Goal: Information Seeking & Learning: Learn about a topic

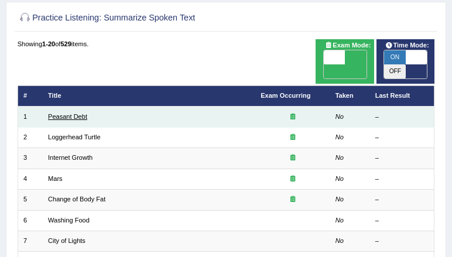
scroll to position [74, 0]
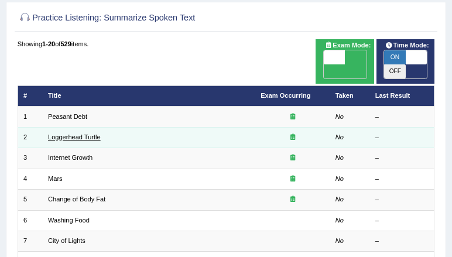
click at [67, 138] on link "Loggerhead Turtle" at bounding box center [74, 137] width 53 height 7
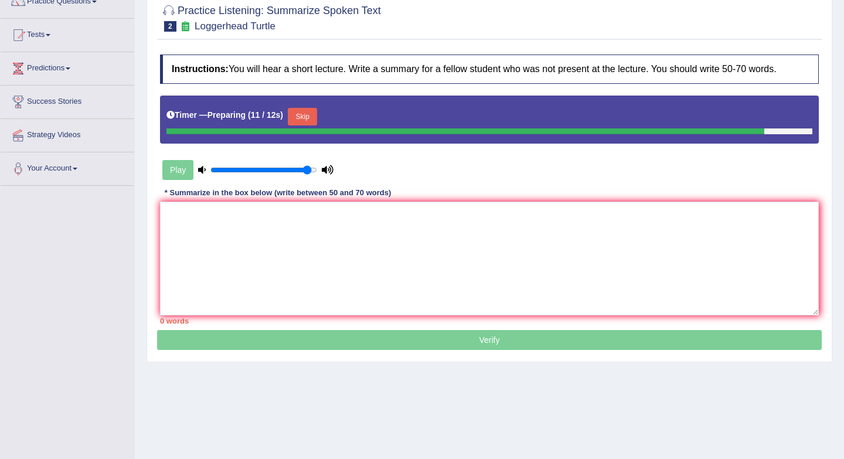
scroll to position [105, 0]
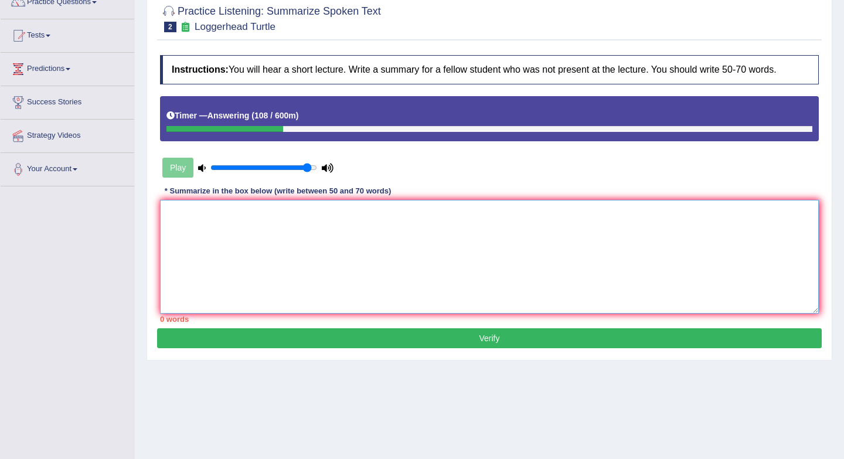
click at [439, 216] on textarea at bounding box center [489, 257] width 658 height 114
type textarea "A"
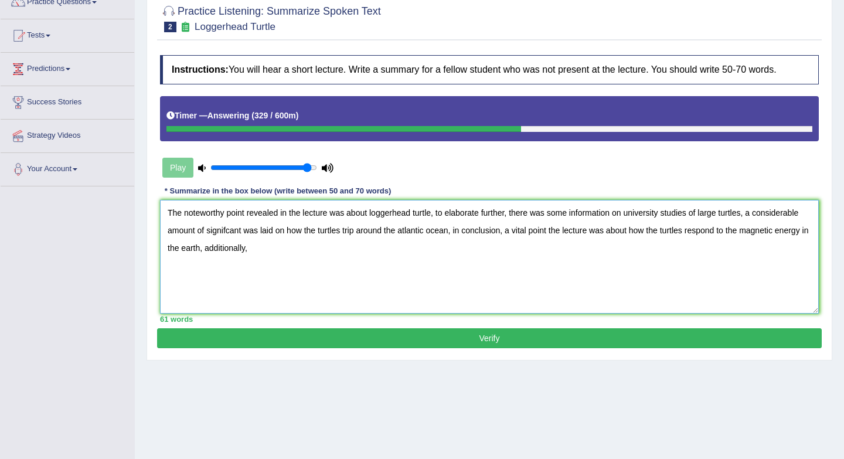
click at [452, 233] on textarea "The noteworthy point revealed in the lecture was about loggerhead turtle, to el…" at bounding box center [489, 257] width 658 height 114
click at [246, 254] on textarea "The noteworthy point revealed in the lecture was about loggerhead turtle, to el…" at bounding box center [489, 257] width 658 height 114
click at [278, 247] on textarea "The noteworthy point revealed in the lecture was about loggerhead turtle, to el…" at bounding box center [489, 257] width 658 height 114
click at [431, 245] on textarea "The noteworthy point revealed in the lecture was about loggerhead turtle, to el…" at bounding box center [489, 257] width 658 height 114
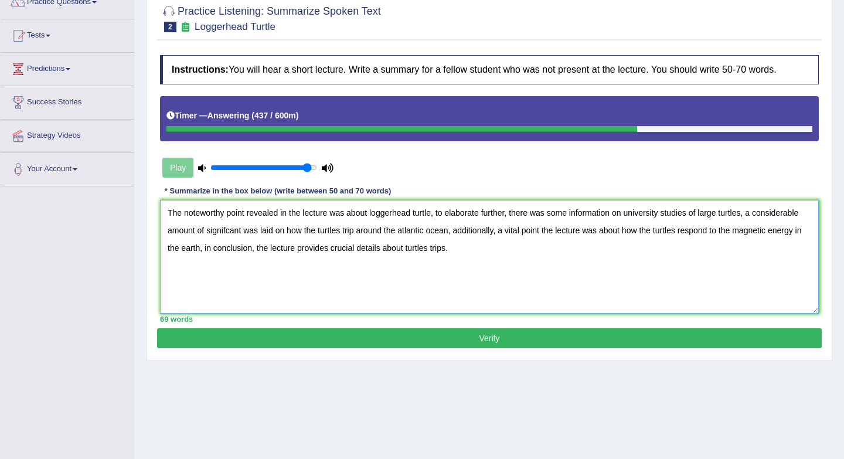
click at [452, 232] on textarea "The noteworthy point revealed in the lecture was about loggerhead turtle, to el…" at bounding box center [489, 257] width 658 height 114
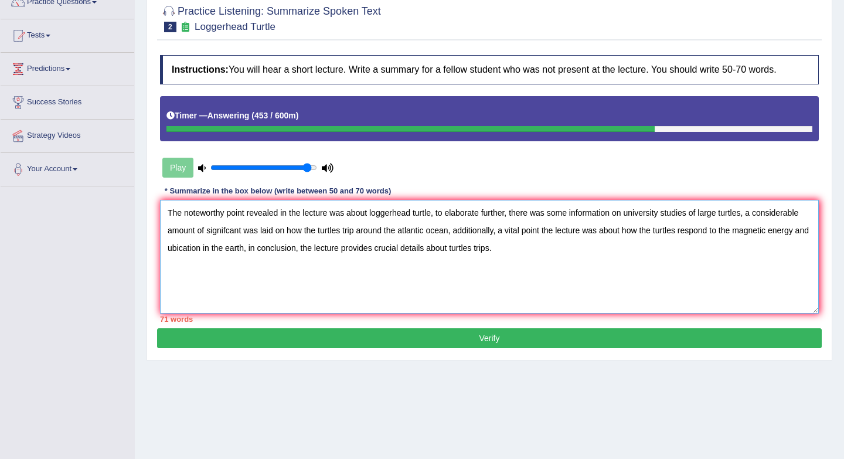
click at [240, 248] on textarea "The noteworthy point revealed in the lecture was about loggerhead turtle, to el…" at bounding box center [489, 257] width 658 height 114
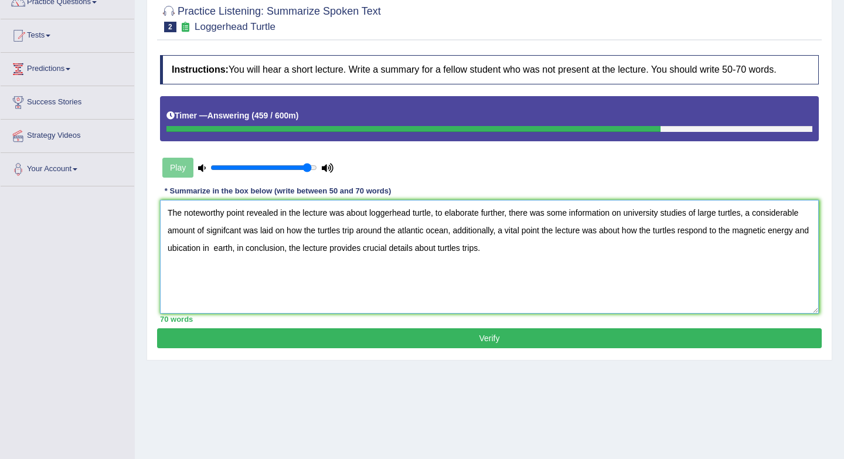
click at [250, 248] on textarea "The noteworthy point revealed in the lecture was about loggerhead turtle, to el…" at bounding box center [489, 257] width 658 height 114
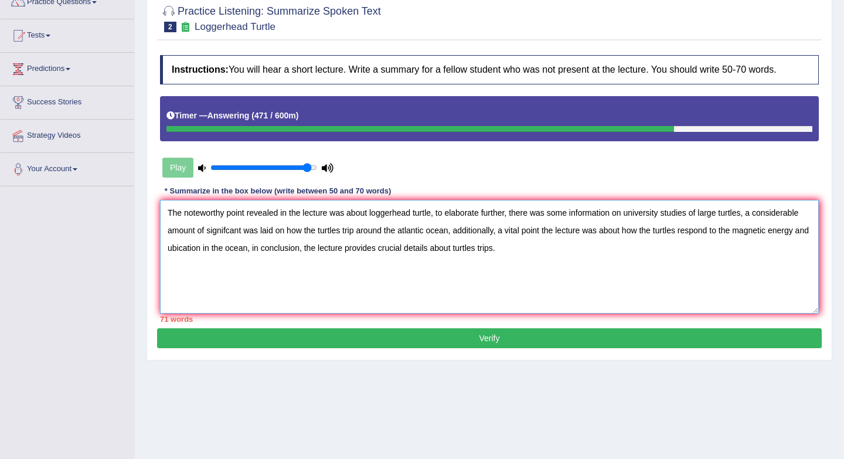
click at [452, 231] on textarea "The noteworthy point revealed in the lecture was about loggerhead turtle, to el…" at bounding box center [489, 257] width 658 height 114
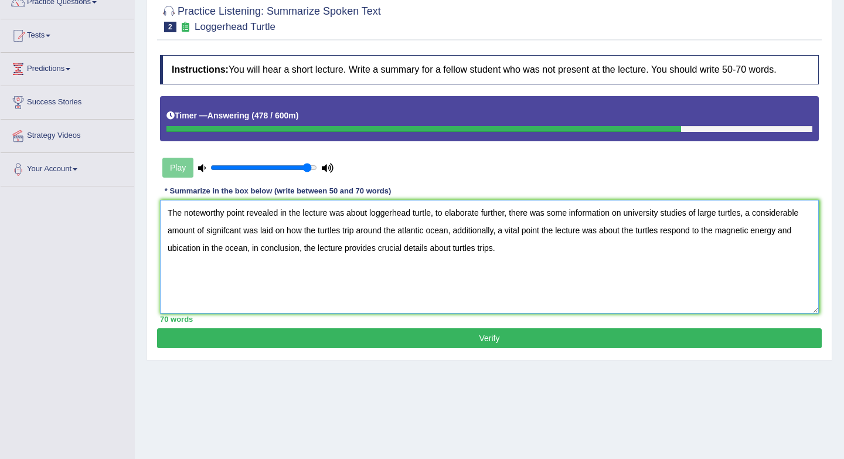
click at [452, 233] on textarea "The noteworthy point revealed in the lecture was about loggerhead turtle, to el…" at bounding box center [489, 257] width 658 height 114
type textarea "The noteworthy point revealed in the lecture was about loggerhead turtle, to el…"
click at [452, 257] on button "Verify" at bounding box center [489, 338] width 664 height 20
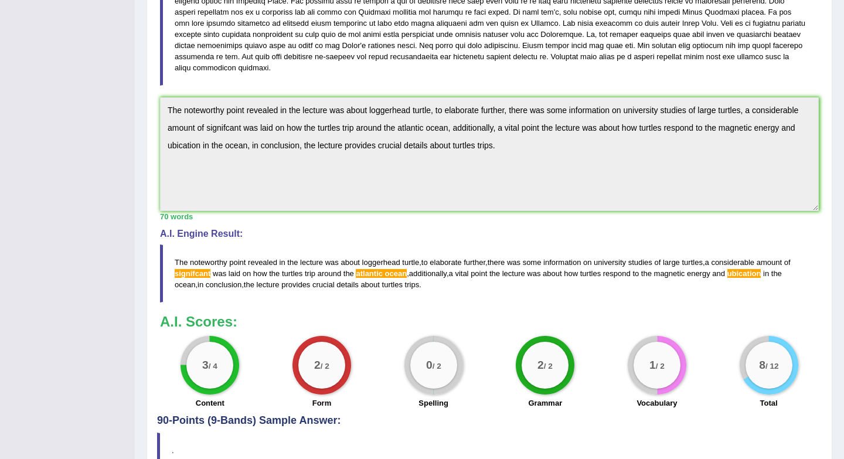
scroll to position [306, 0]
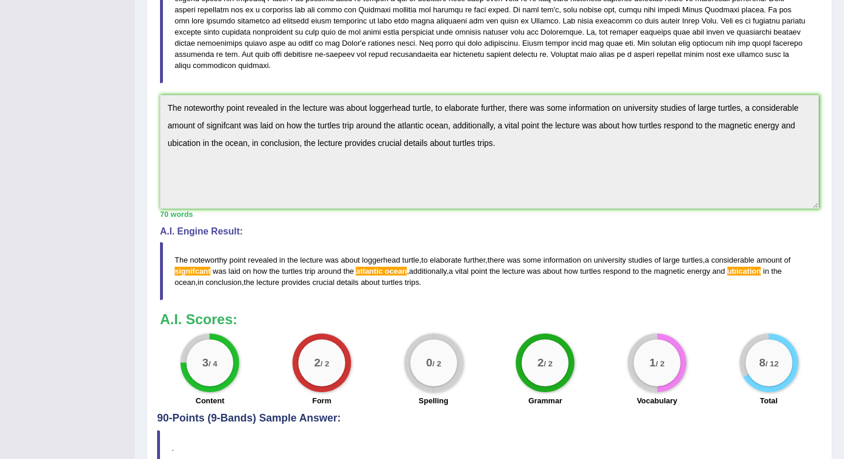
drag, startPoint x: 176, startPoint y: 246, endPoint x: 276, endPoint y: 248, distance: 100.2
click at [276, 248] on blockquote "The noteworthy point revealed in the lecture was about loggerhead turtle , to e…" at bounding box center [489, 271] width 658 height 58
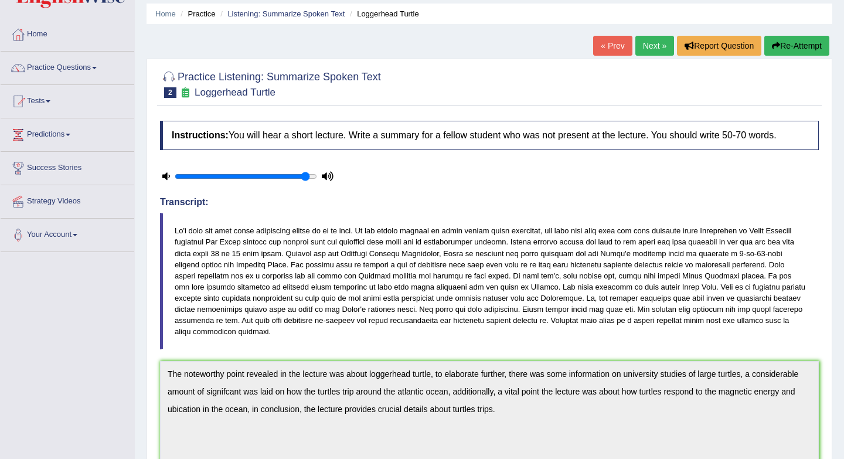
scroll to position [40, 0]
click at [452, 48] on button "Re-Attempt" at bounding box center [796, 45] width 65 height 20
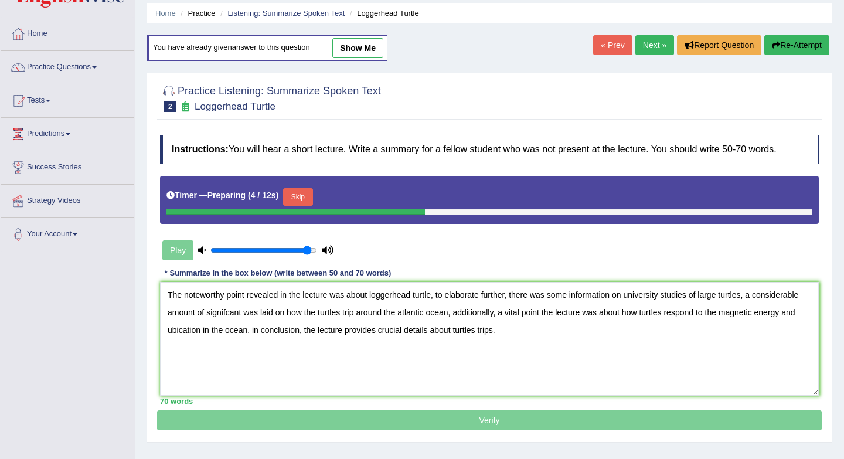
click at [406, 314] on textarea "The noteworthy point revealed in the lecture was about loggerhead turtle, to el…" at bounding box center [489, 339] width 658 height 114
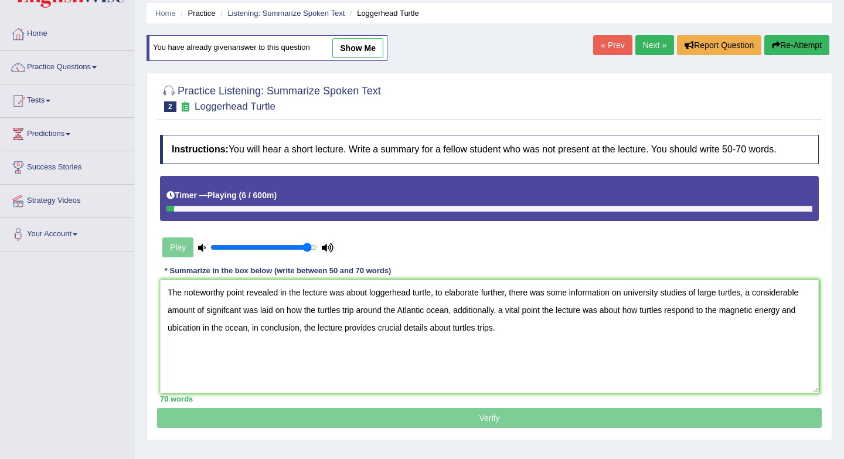
click at [228, 310] on textarea "The noteworthy point revealed in the lecture was about loggerhead turtle, to el…" at bounding box center [489, 336] width 658 height 114
click at [439, 311] on textarea "The noteworthy point revealed in the lecture was about loggerhead turtle, to el…" at bounding box center [489, 336] width 658 height 114
click at [664, 293] on textarea "The noteworthy point revealed in the lecture was about loggerhead turtle, to el…" at bounding box center [489, 336] width 658 height 114
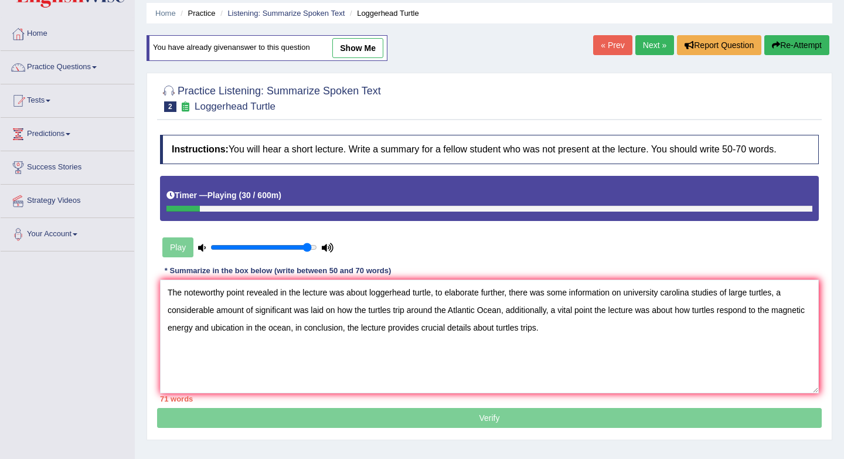
click at [750, 294] on textarea "The noteworthy point revealed in the lecture was about loggerhead turtle, to el…" at bounding box center [489, 336] width 658 height 114
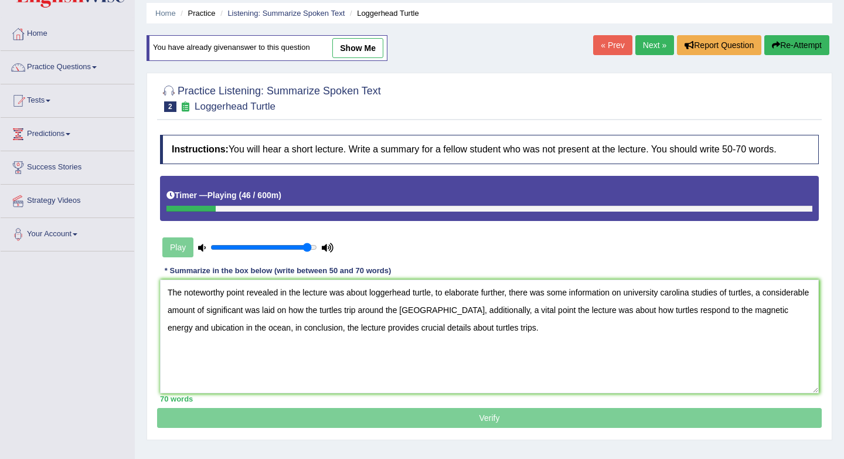
click at [230, 328] on textarea "The noteworthy point revealed in the lecture was about loggerhead turtle, to el…" at bounding box center [489, 336] width 658 height 114
click at [274, 328] on textarea "The noteworthy point revealed in the lecture was about loggerhead turtle, to el…" at bounding box center [489, 336] width 658 height 114
click at [251, 331] on textarea "The noteworthy point revealed in the lecture was about loggerhead turtle, to el…" at bounding box center [489, 336] width 658 height 114
click at [496, 312] on textarea "The noteworthy point revealed in the lecture was about loggerhead turtle, to el…" at bounding box center [489, 336] width 658 height 114
drag, startPoint x: 269, startPoint y: 330, endPoint x: 234, endPoint y: 327, distance: 35.2
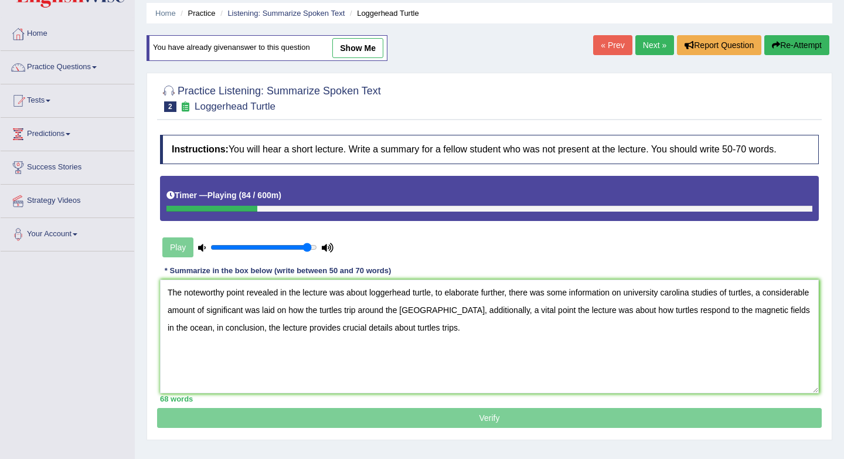
click at [234, 327] on textarea "The noteworthy point revealed in the lecture was about loggerhead turtle, to el…" at bounding box center [489, 336] width 658 height 114
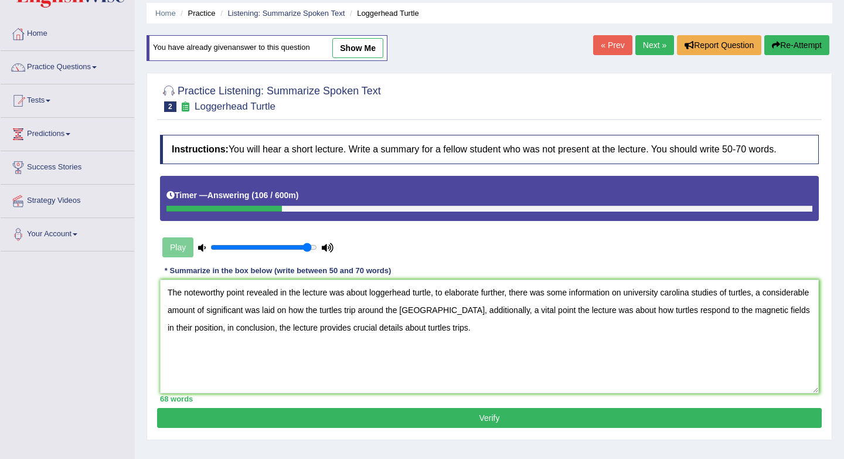
click at [250, 328] on textarea "The noteworthy point revealed in the lecture was about loggerhead turtle, to el…" at bounding box center [489, 336] width 658 height 114
type textarea "The noteworthy point revealed in the lecture was about loggerhead turtle, to el…"
click at [429, 416] on button "Verify" at bounding box center [489, 418] width 664 height 20
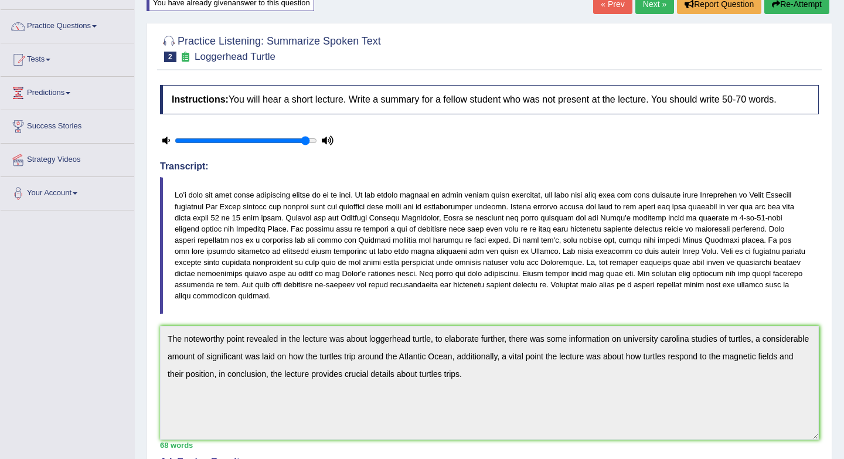
scroll to position [77, 0]
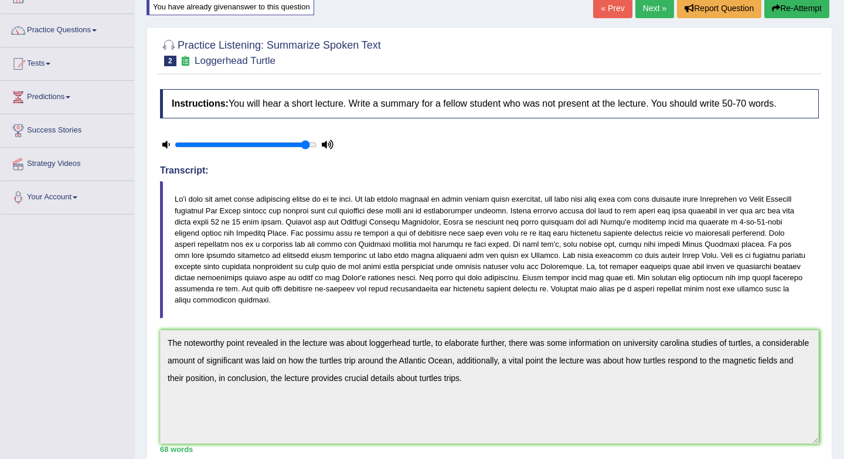
click at [653, 15] on link "Next »" at bounding box center [654, 8] width 39 height 20
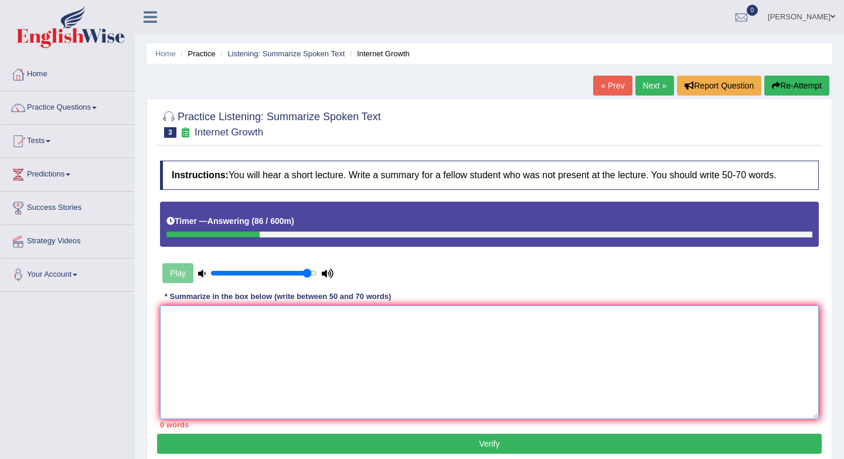
click at [362, 338] on textarea at bounding box center [489, 362] width 658 height 114
click at [400, 320] on textarea "The noteworthy point revealed in the lecture was about the fast growth" at bounding box center [489, 362] width 658 height 114
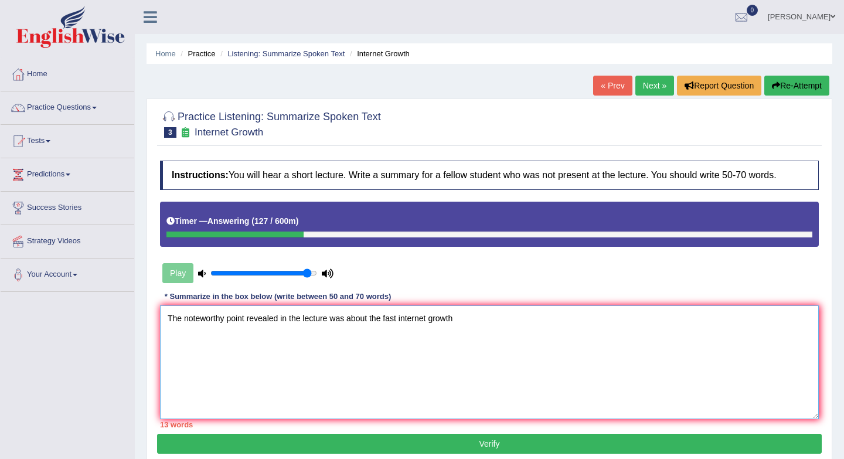
click at [469, 319] on textarea "The noteworthy point revealed in the lecture was about the fast internet growth" at bounding box center [489, 362] width 658 height 114
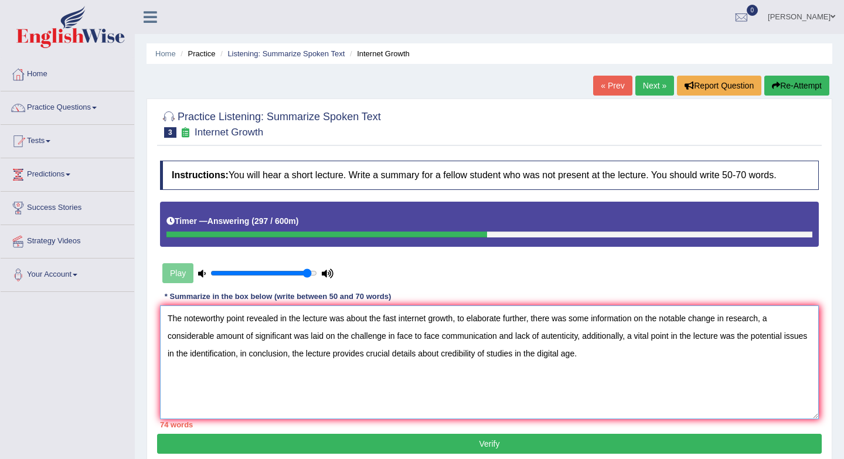
click at [398, 319] on textarea "The noteworthy point revealed in the lecture was about the fast internet growth…" at bounding box center [489, 362] width 658 height 114
click at [675, 319] on textarea "The noteworthy point revealed in the lecture was about the internet growth, to …" at bounding box center [489, 362] width 658 height 114
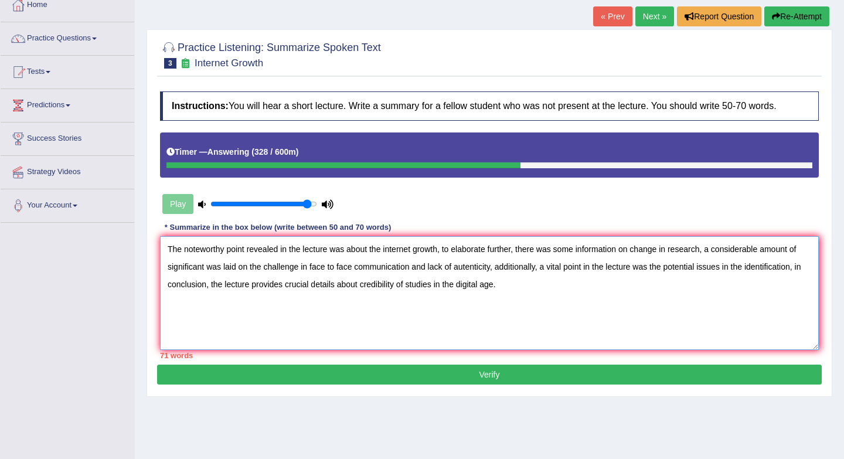
scroll to position [70, 0]
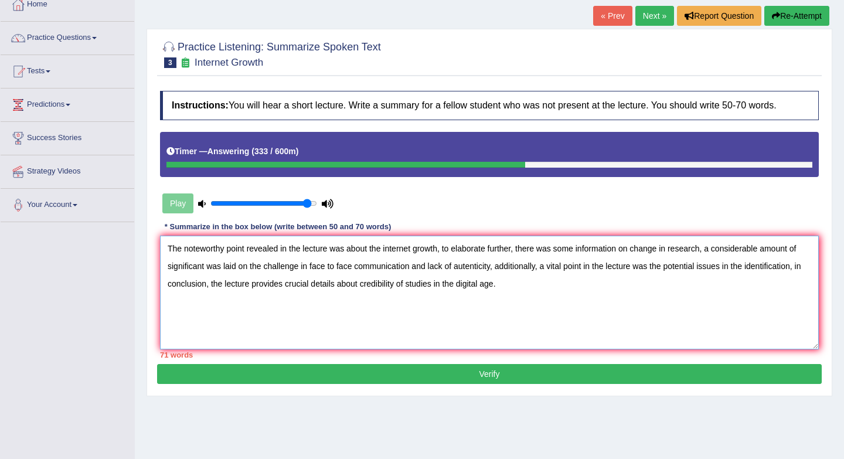
click at [330, 266] on textarea "The noteworthy point revealed in the lecture was about the internet growth, to …" at bounding box center [489, 292] width 658 height 114
click at [340, 268] on textarea "The noteworthy point revealed in the lecture was about the internet growth, to …" at bounding box center [489, 292] width 658 height 114
click at [262, 267] on textarea "The noteworthy point revealed in the lecture was about the internet growth, to …" at bounding box center [489, 292] width 658 height 114
click at [431, 265] on textarea "The noteworthy point revealed in the lecture was about the internet growth, to …" at bounding box center [489, 292] width 658 height 114
click at [261, 266] on textarea "The noteworthy point revealed in the lecture was about the internet growth, to …" at bounding box center [489, 292] width 658 height 114
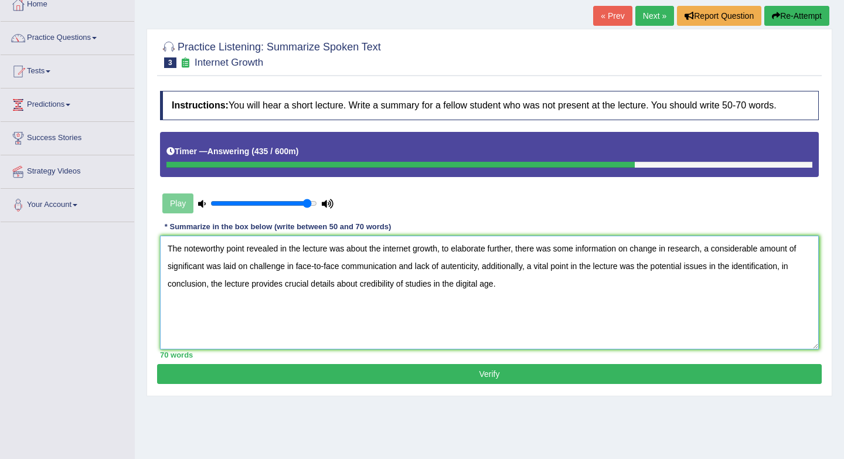
type textarea "The noteworthy point revealed in the lecture was about the internet growth, to …"
click at [366, 367] on button "Verify" at bounding box center [489, 374] width 664 height 20
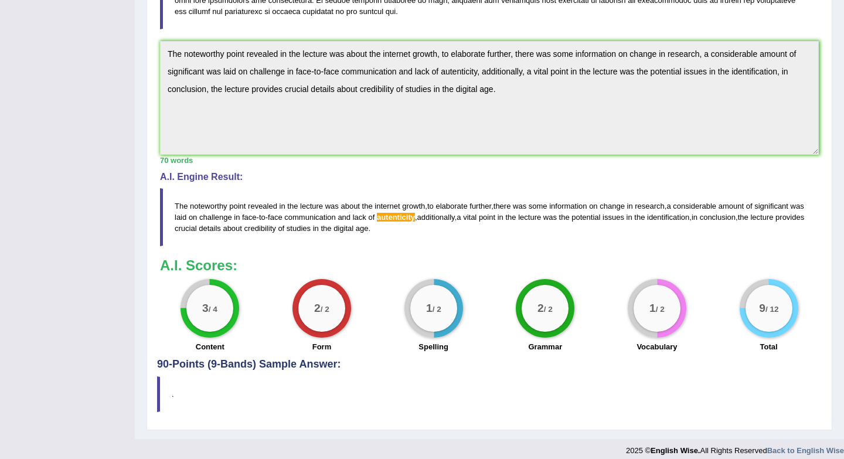
scroll to position [327, 0]
click at [179, 202] on span "The" at bounding box center [181, 205] width 13 height 9
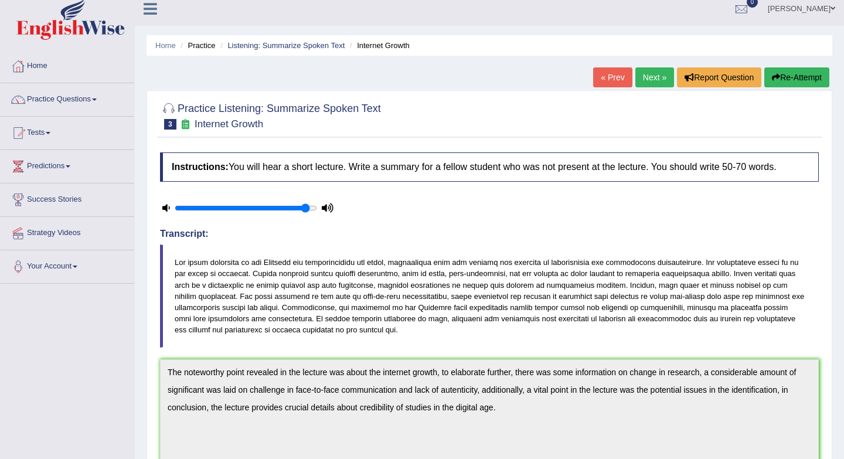
scroll to position [0, 0]
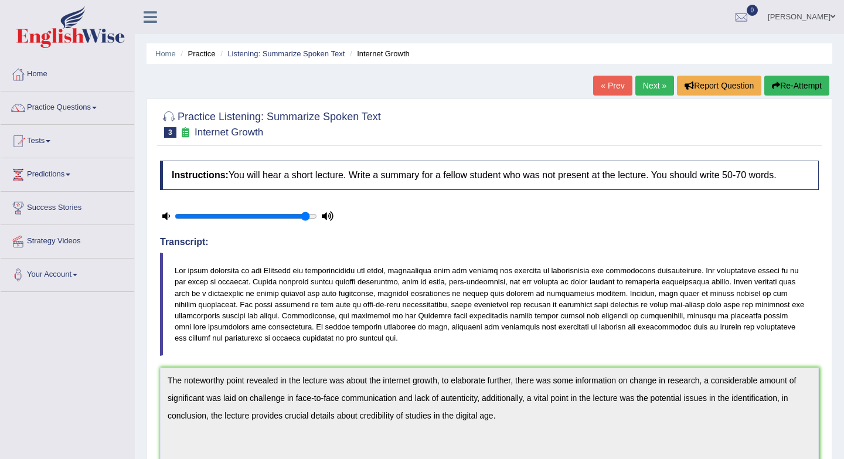
click at [778, 82] on button "Re-Attempt" at bounding box center [796, 86] width 65 height 20
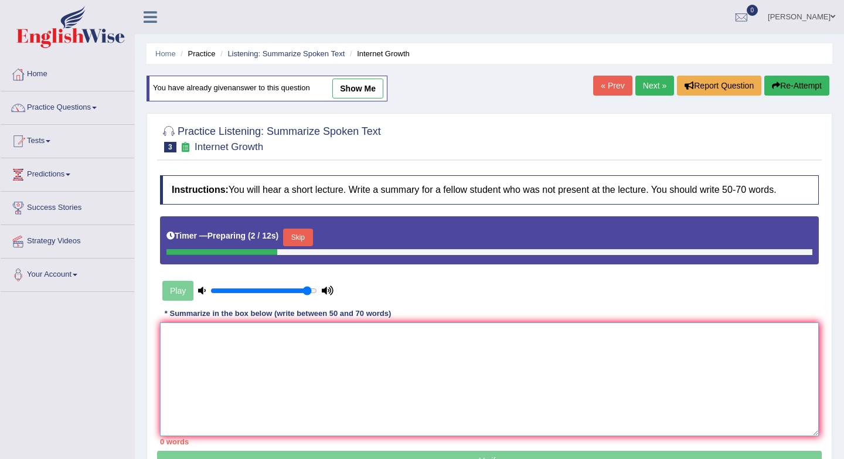
click at [363, 322] on textarea at bounding box center [489, 379] width 658 height 114
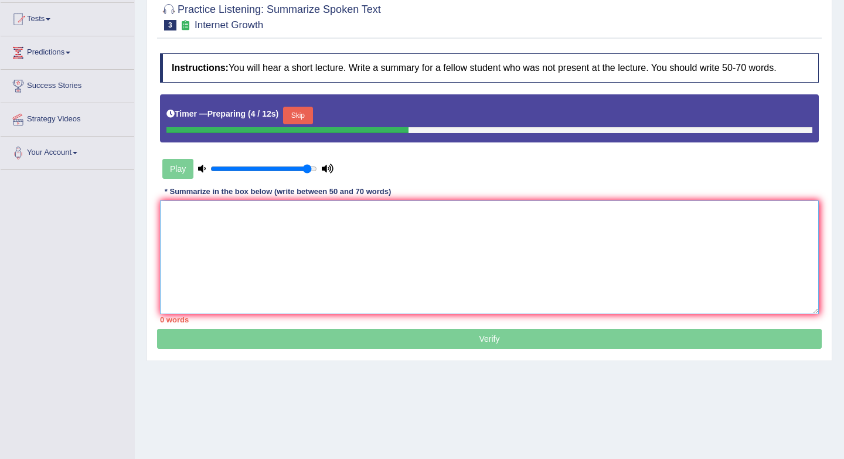
paste textarea "The noteworthy point revealed in the lecture was about the internet growth, to …"
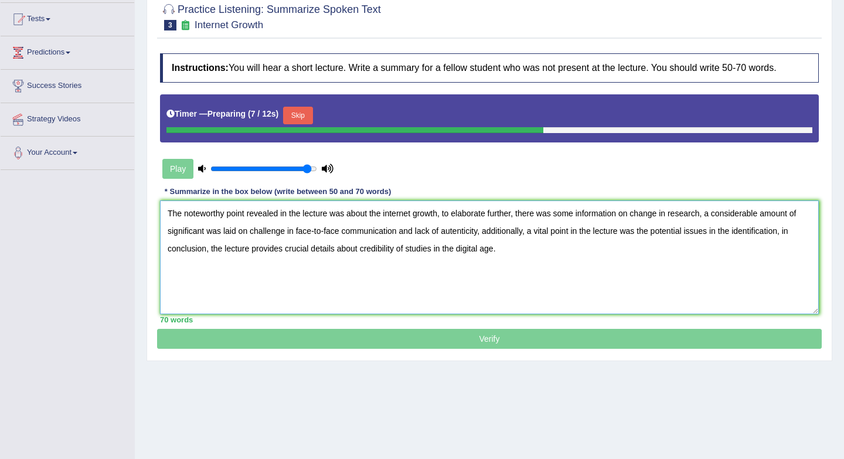
click at [458, 233] on textarea "The noteworthy point revealed in the lecture was about the internet growth, to …" at bounding box center [489, 257] width 658 height 114
click at [565, 263] on textarea "The noteworthy point revealed in the lecture was about the internet growth, to …" at bounding box center [489, 257] width 658 height 114
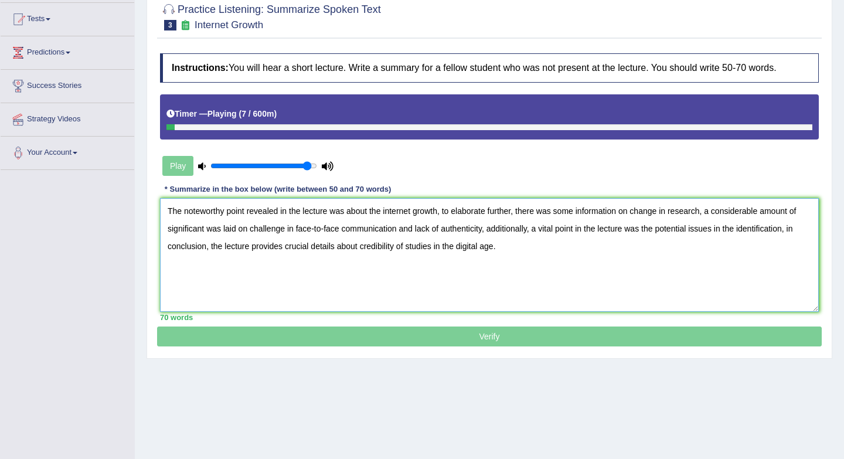
type textarea "The noteworthy point revealed in the lecture was about the internet growth, to …"
click at [507, 338] on p "Verify" at bounding box center [489, 196] width 664 height 302
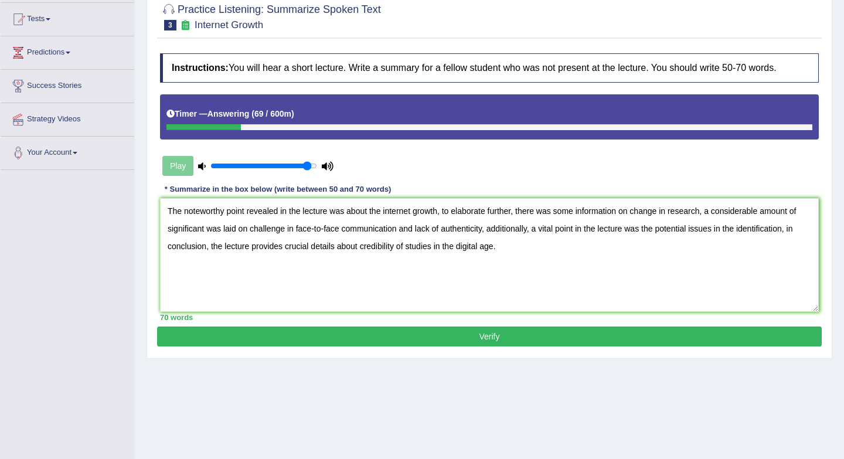
click at [500, 339] on button "Verify" at bounding box center [489, 336] width 664 height 20
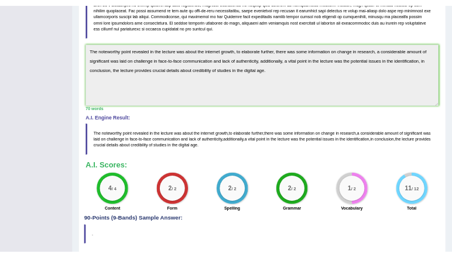
scroll to position [342, 0]
